Goal: Go to known website: Go to known website

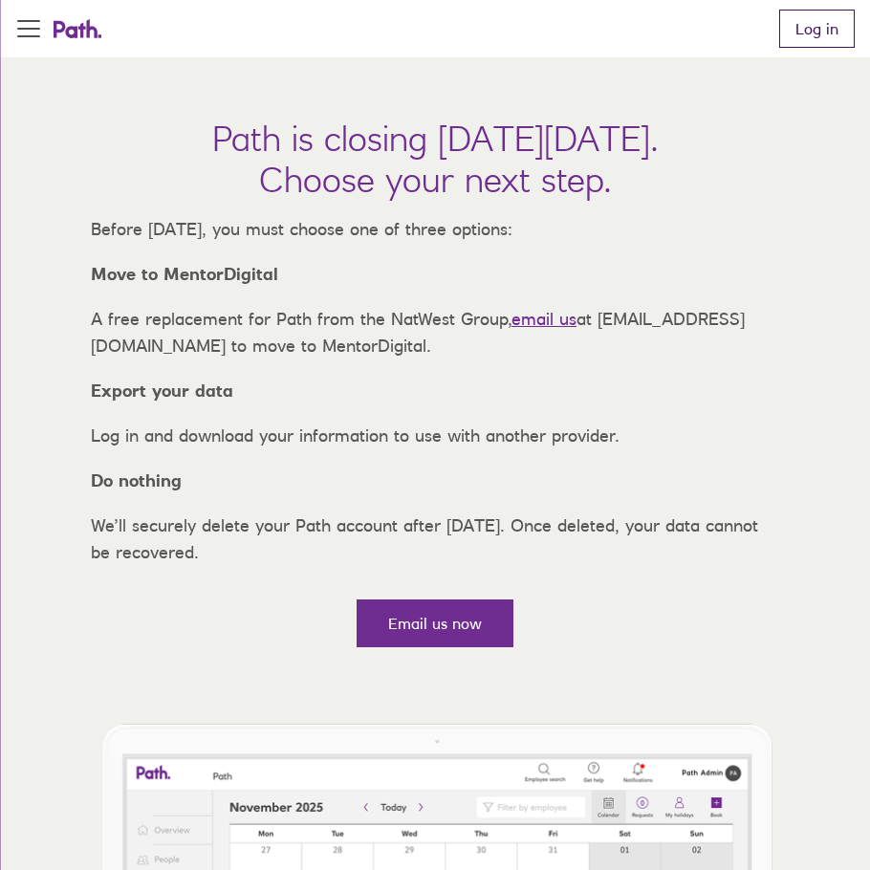
click at [804, 27] on link "Log in" at bounding box center [816, 29] width 75 height 38
click at [799, 27] on link "Log in" at bounding box center [816, 29] width 75 height 38
